Goal: Task Accomplishment & Management: Use online tool/utility

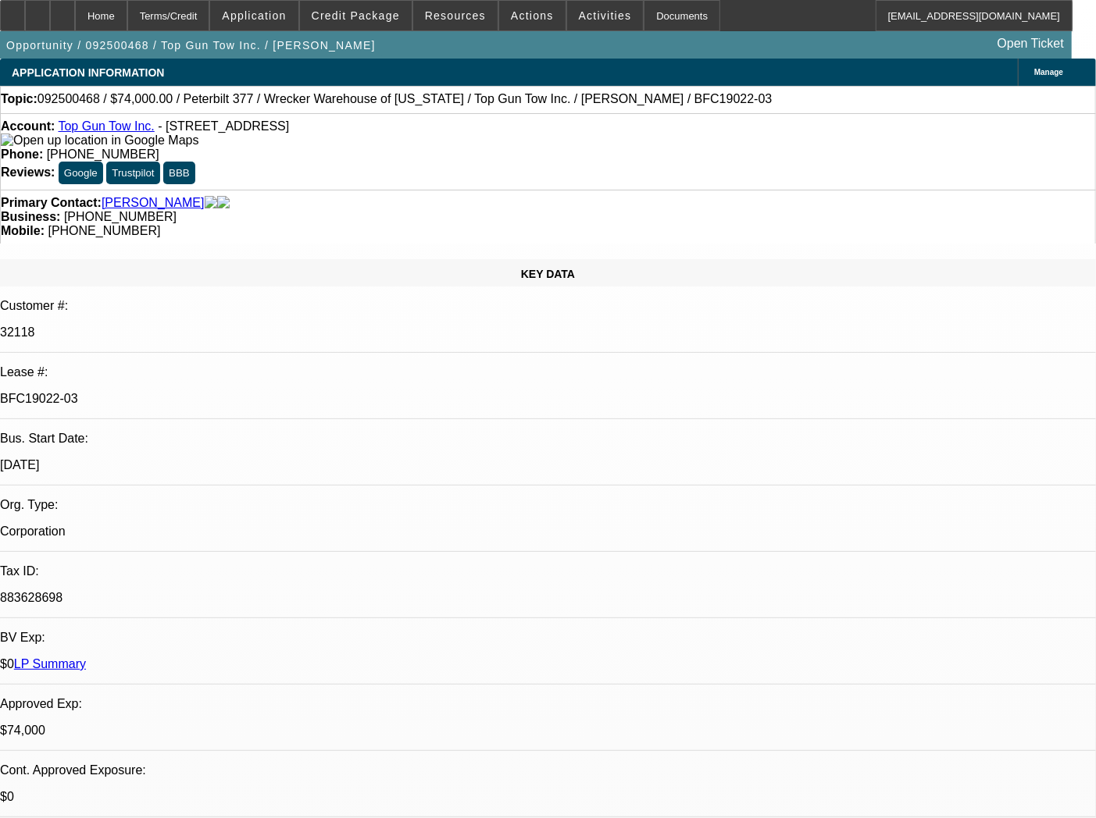
select select "0"
select select "2"
select select "0.1"
select select "4"
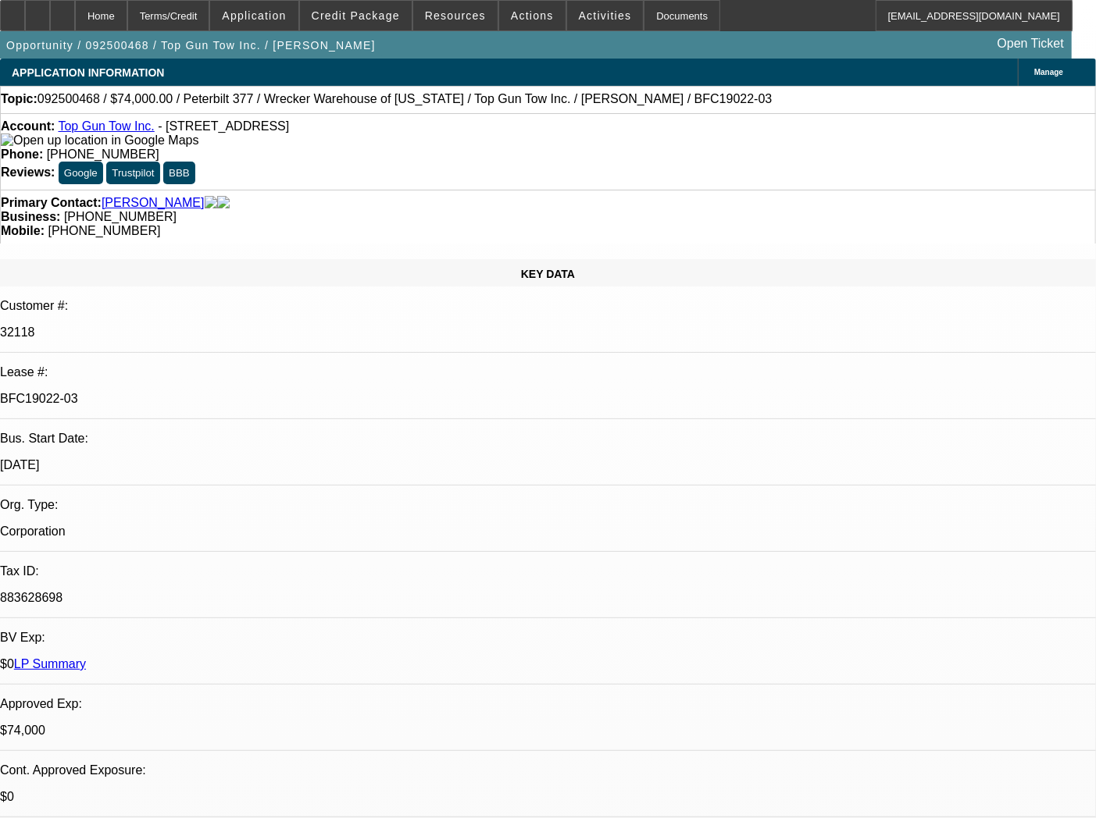
select select "0"
select select "2"
select select "0.1"
select select "4"
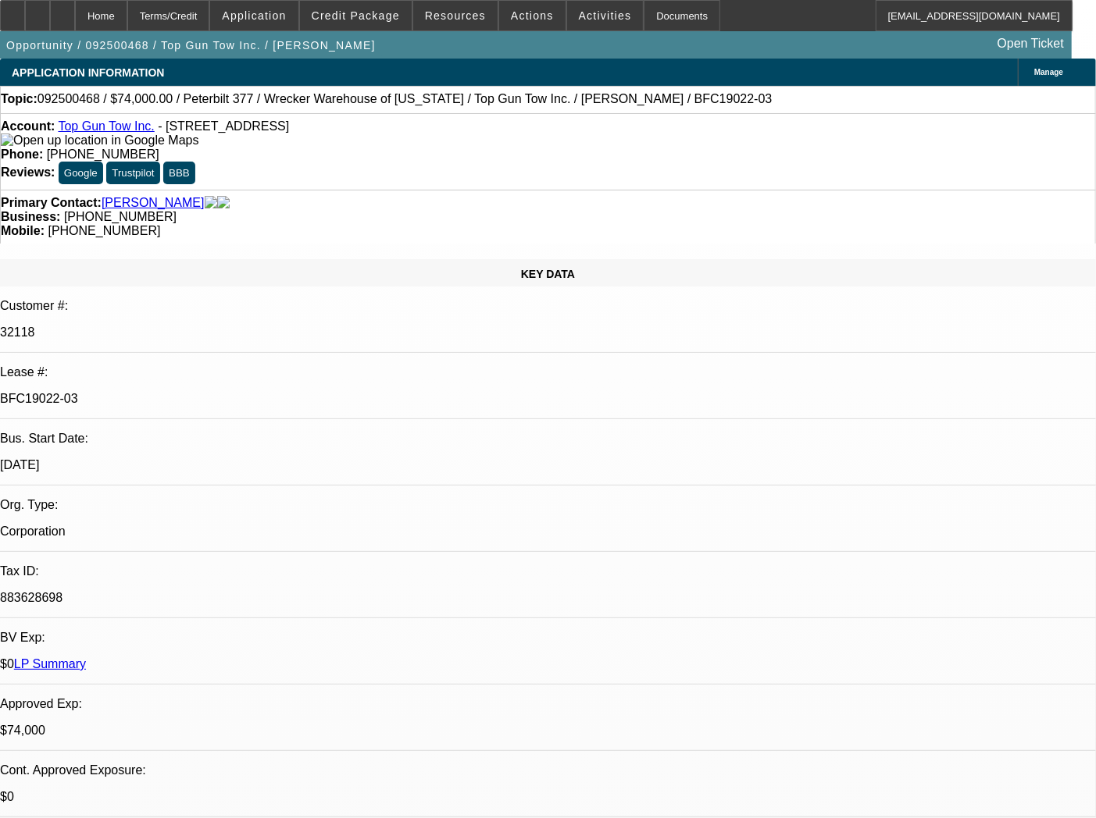
select select "0"
select select "2"
select select "0.1"
select select "4"
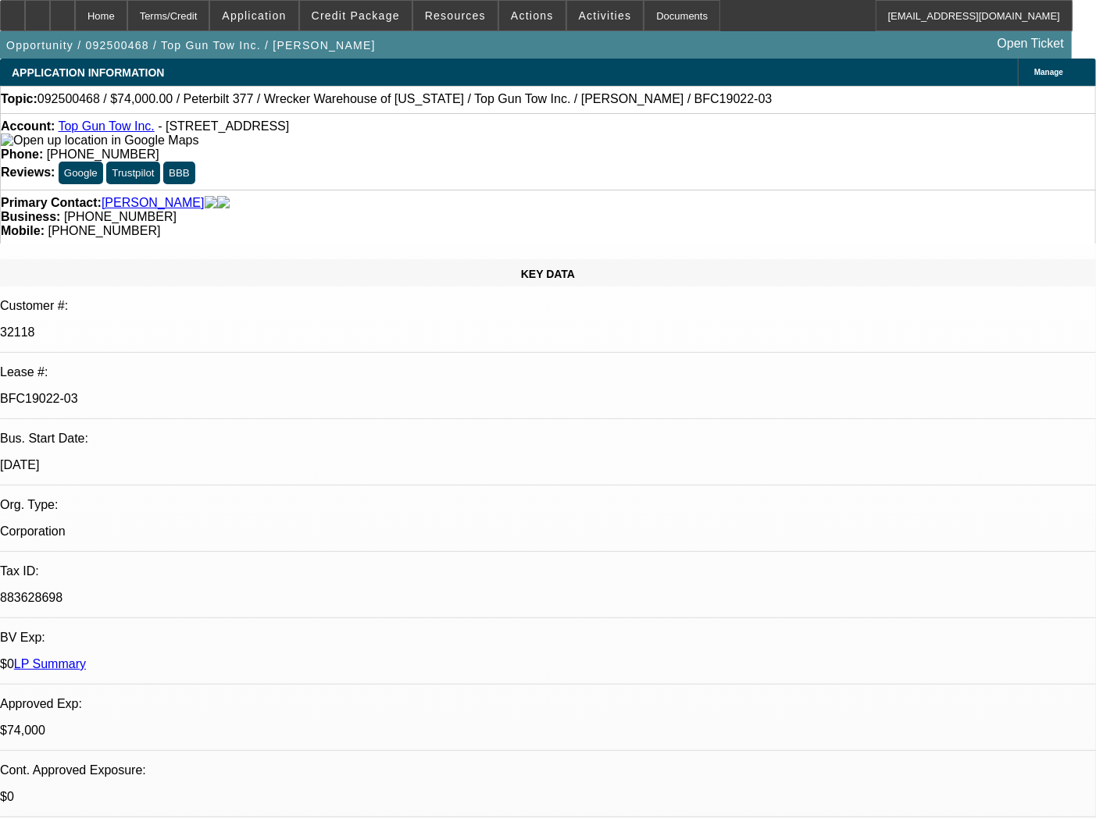
select select "0"
select select "2"
select select "0.1"
select select "4"
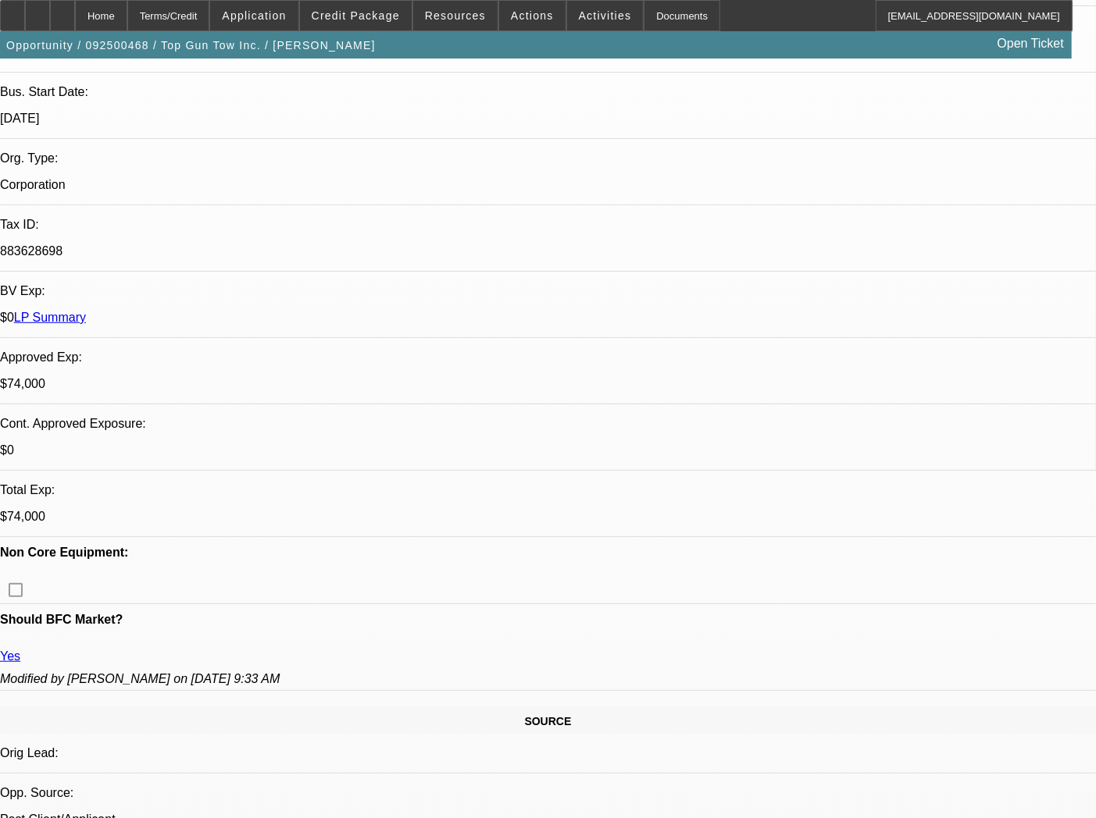
scroll to position [16, 0]
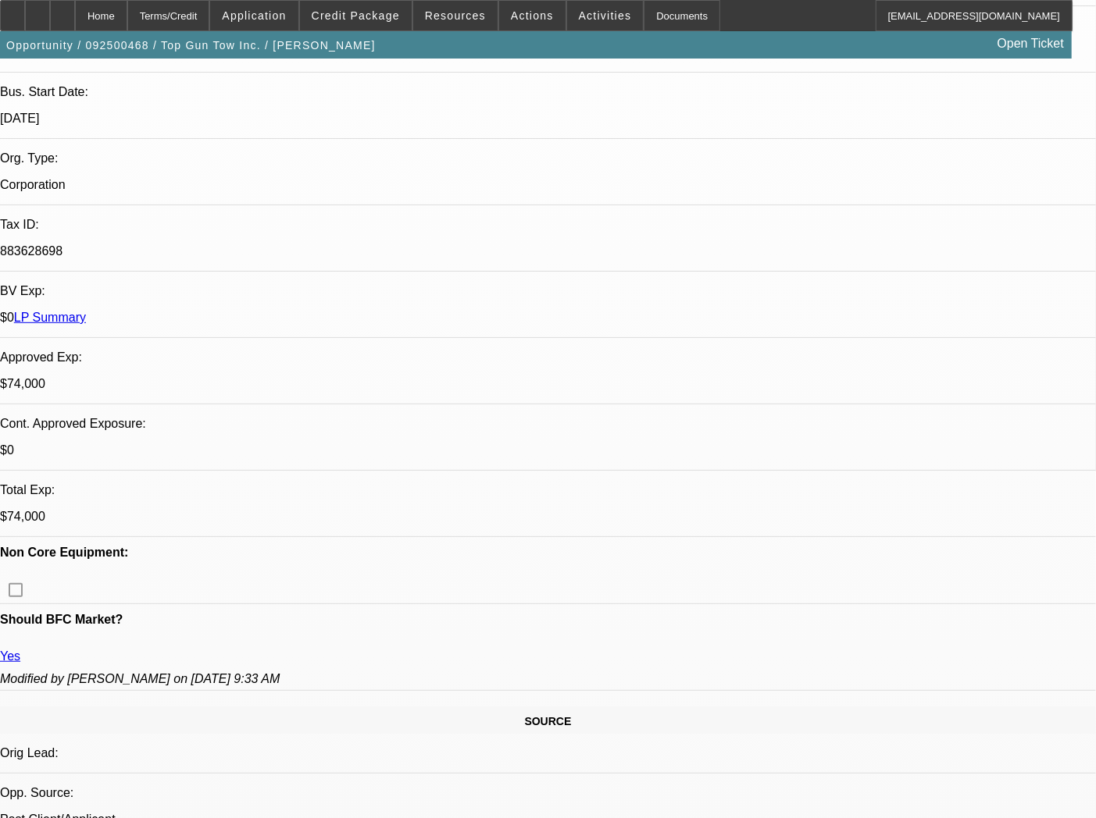
drag, startPoint x: 871, startPoint y: 521, endPoint x: 723, endPoint y: 524, distance: 147.6
drag, startPoint x: 878, startPoint y: 523, endPoint x: 742, endPoint y: 529, distance: 136.8
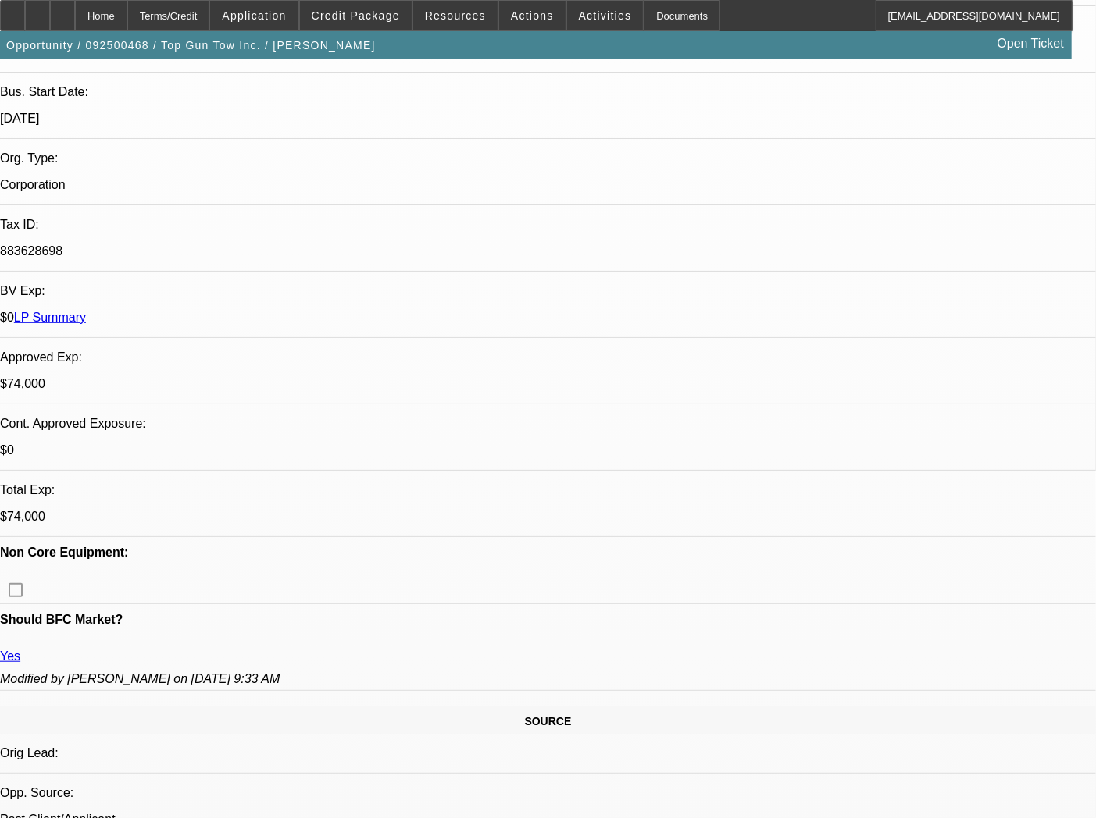
copy div "Activated prematurely."
click at [517, 17] on span "Actions" at bounding box center [532, 15] width 43 height 12
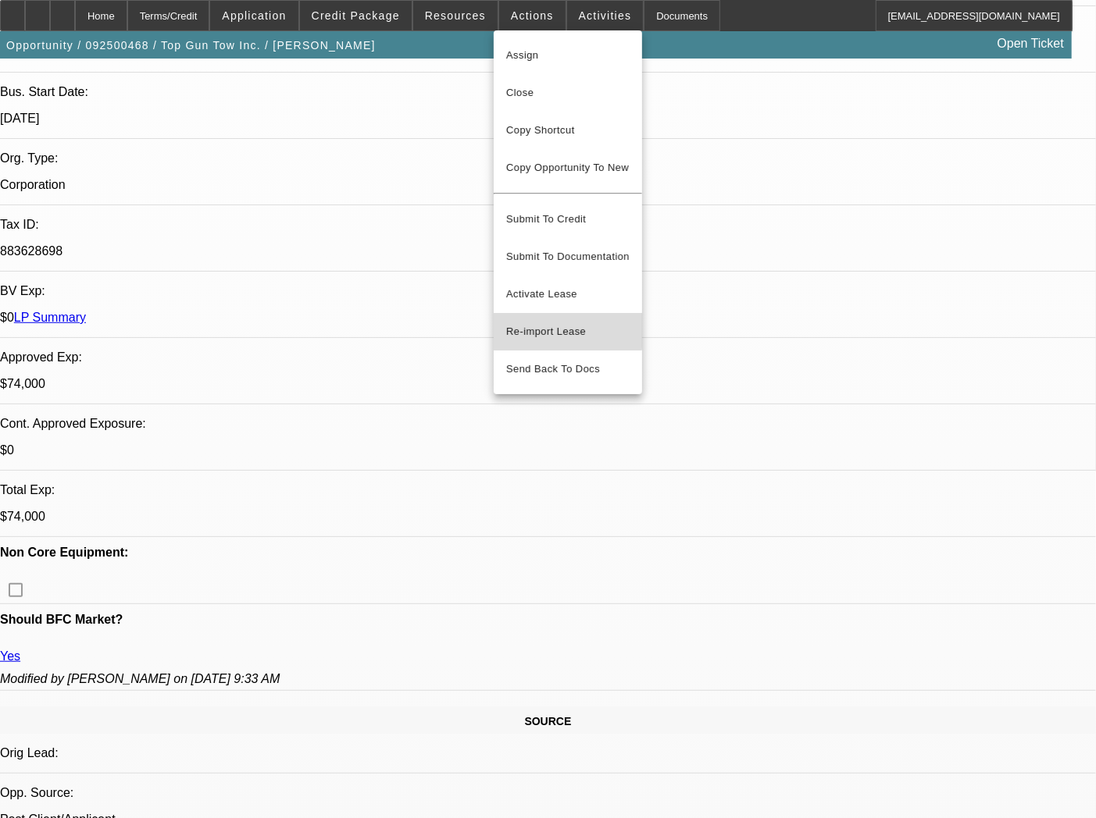
click at [536, 326] on span "Re-import Lease" at bounding box center [546, 332] width 80 height 12
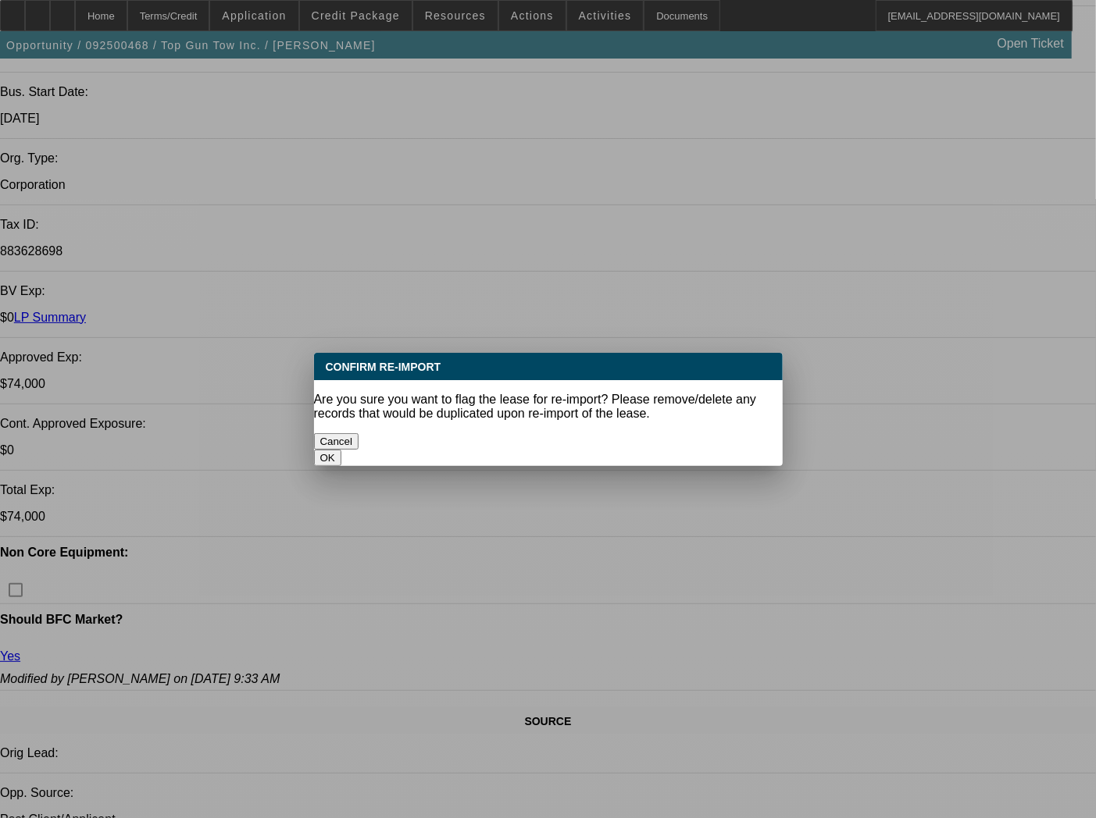
click at [341, 450] on button "OK" at bounding box center [327, 458] width 27 height 16
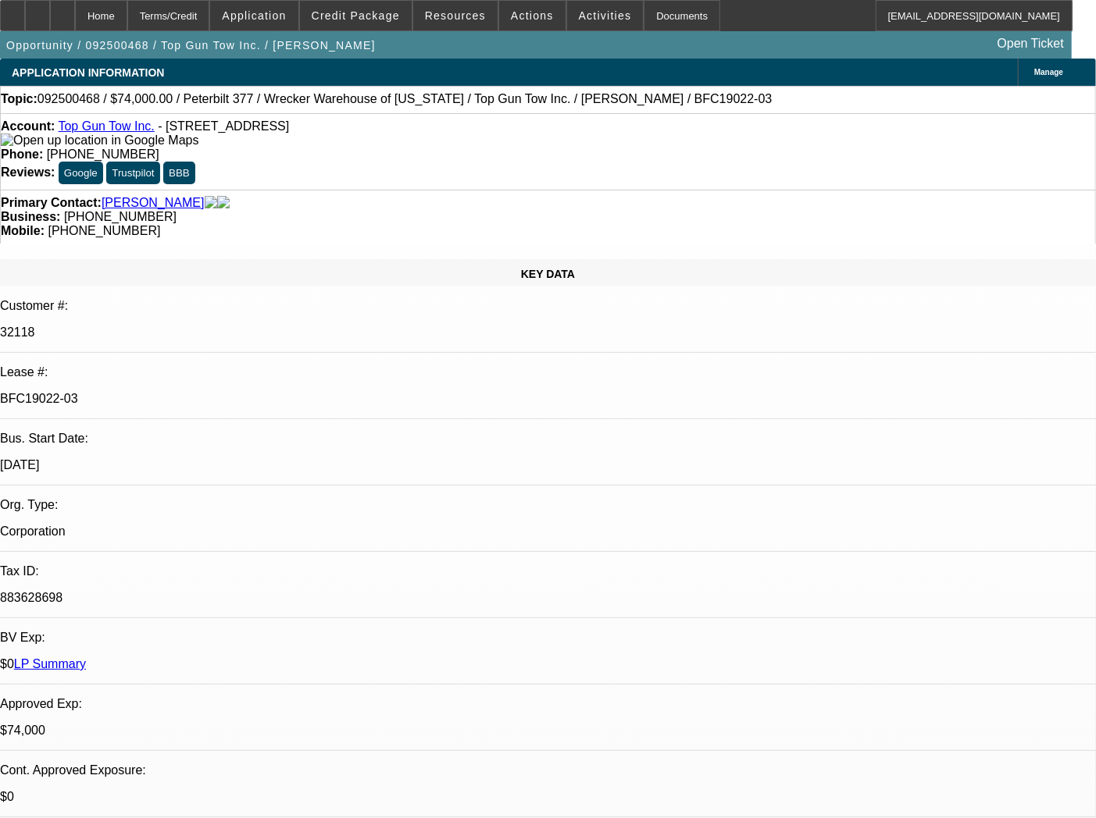
scroll to position [347, 0]
